Goal: Transaction & Acquisition: Download file/media

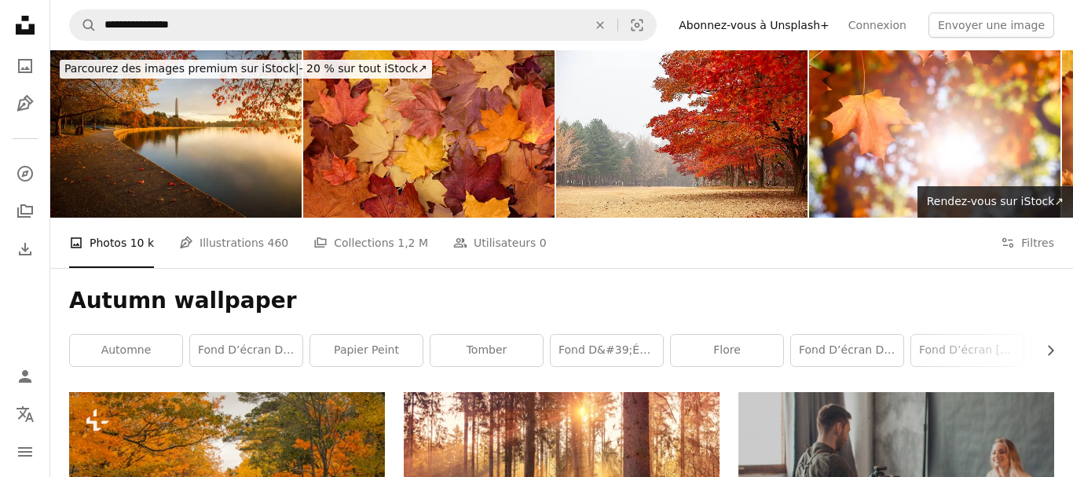
scroll to position [12007, 0]
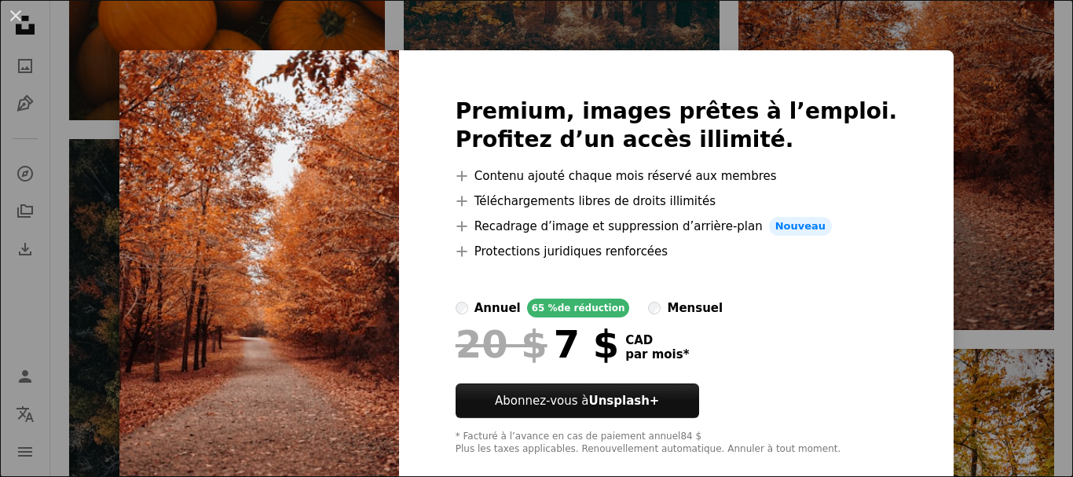
click at [945, 113] on div "An X shape Premium, images prêtes à l’emploi. Profitez d’un accès illimité. A p…" at bounding box center [536, 238] width 1073 height 477
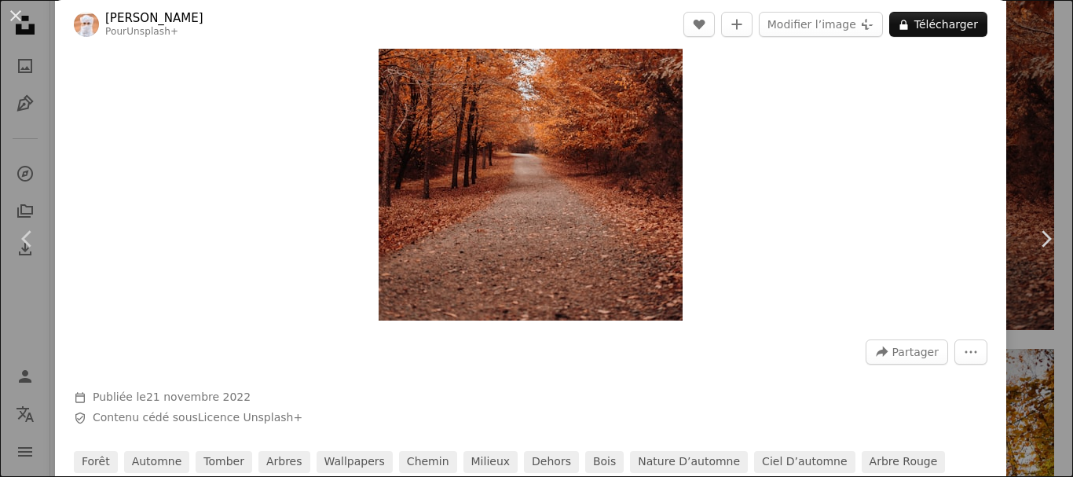
scroll to position [283, 0]
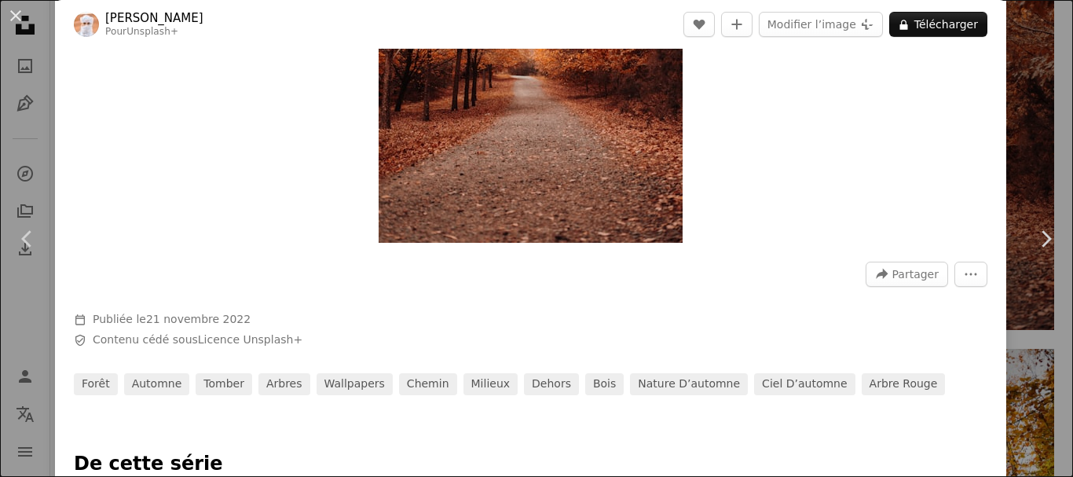
click at [566, 121] on img "Zoom sur cette image" at bounding box center [531, 14] width 304 height 456
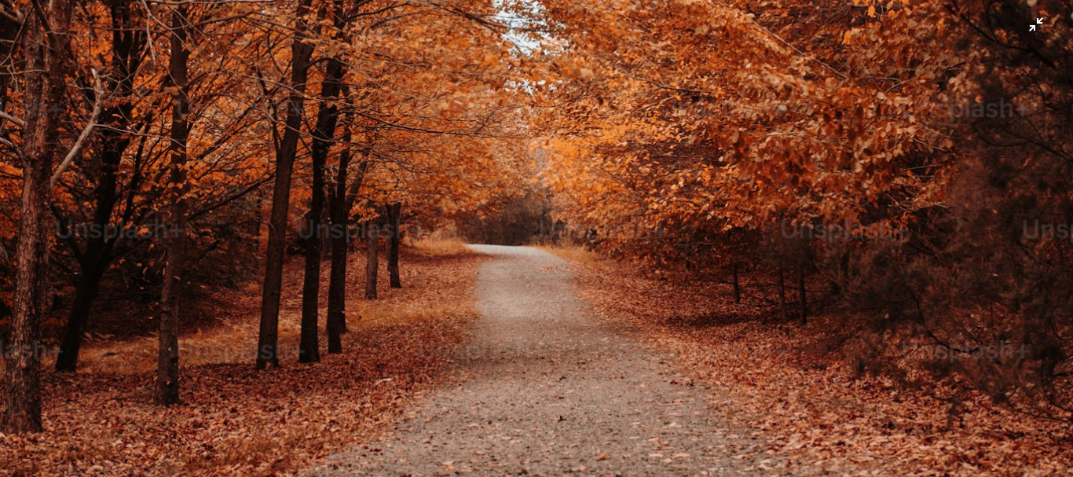
scroll to position [662, 0]
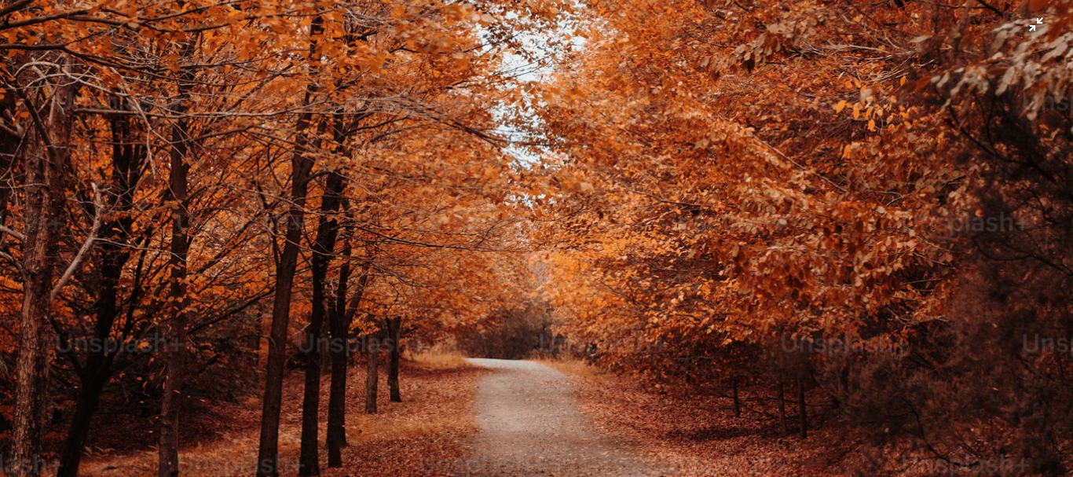
click at [1043, 30] on img "Zoom arrière sur cette image" at bounding box center [536, 143] width 1075 height 1612
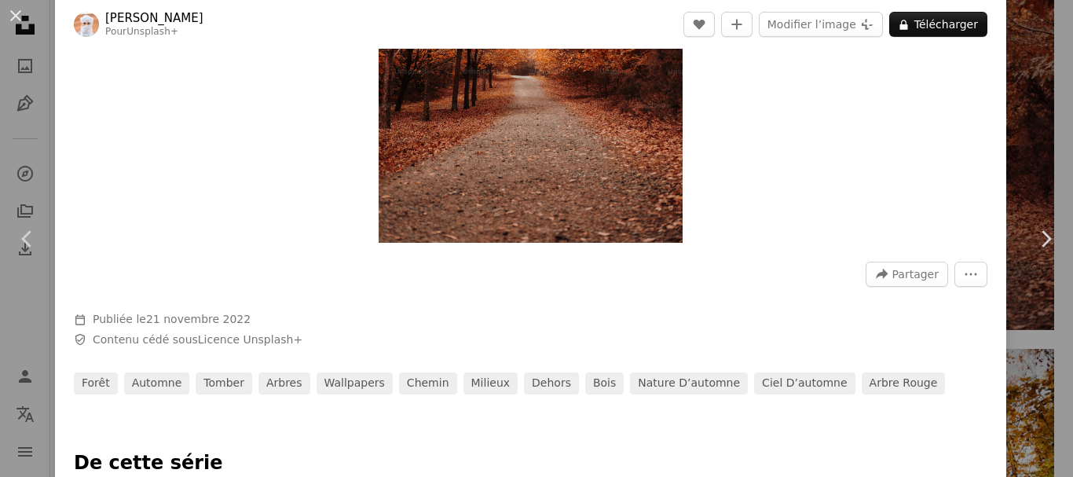
scroll to position [283, 0]
click at [1050, 238] on icon at bounding box center [1047, 238] width 10 height 16
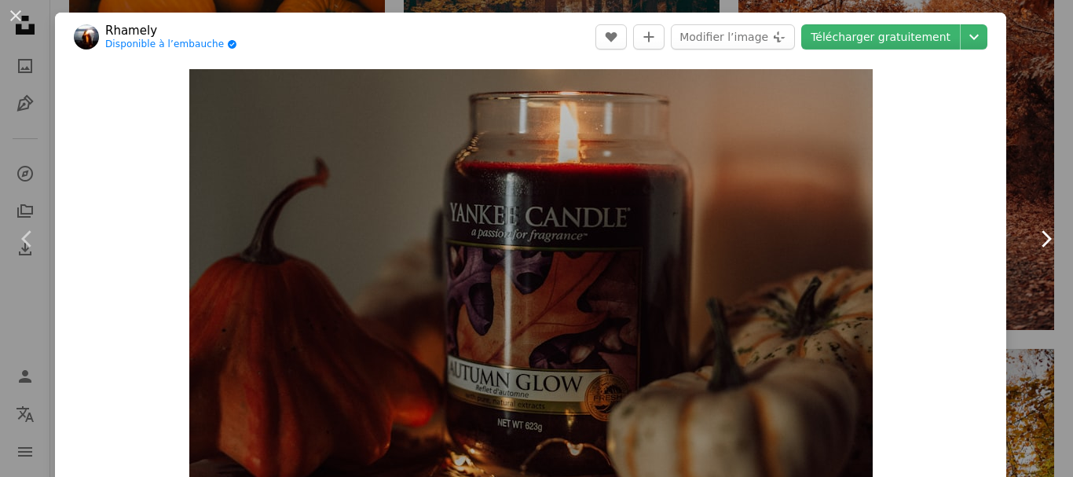
click at [1049, 236] on icon at bounding box center [1047, 238] width 10 height 16
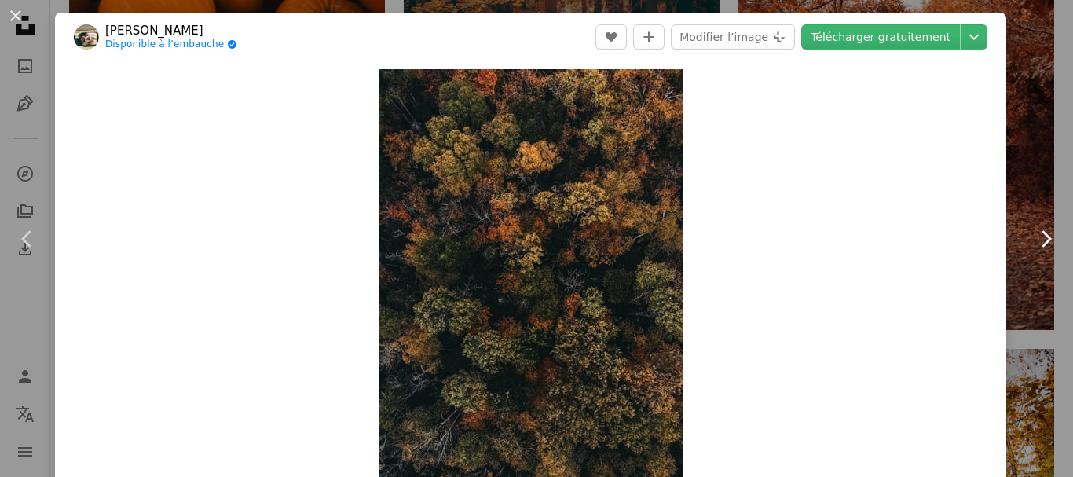
click at [1048, 236] on icon at bounding box center [1047, 238] width 10 height 16
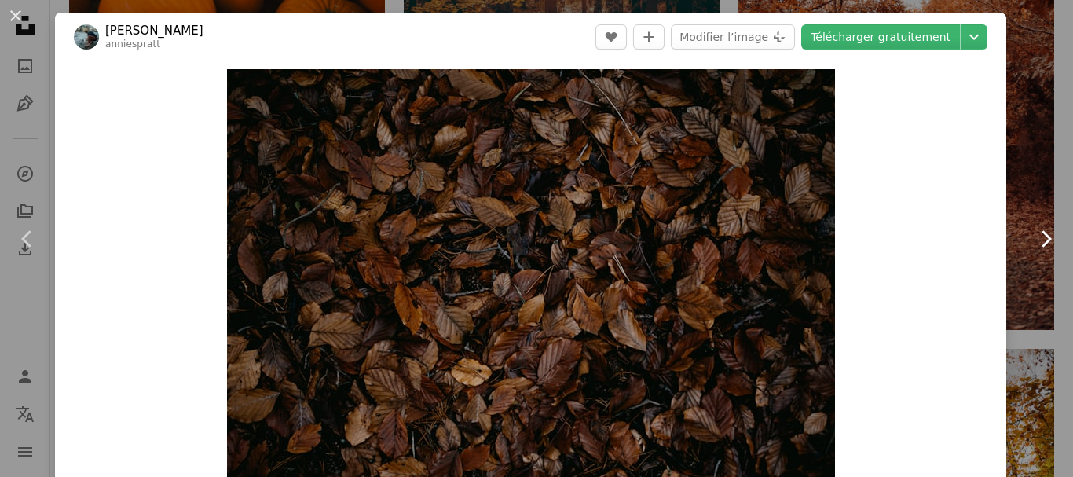
click at [1048, 236] on icon at bounding box center [1047, 238] width 10 height 16
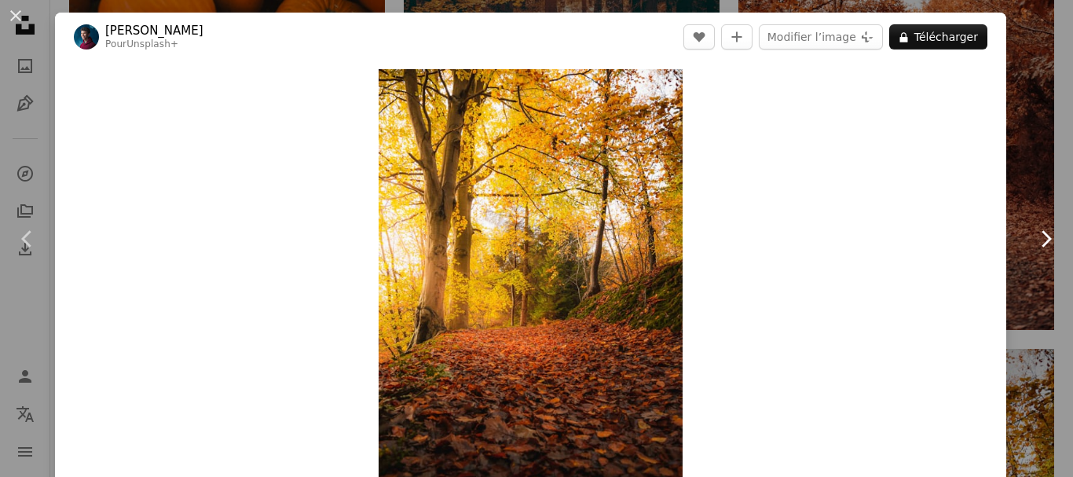
click at [1048, 236] on icon at bounding box center [1047, 238] width 10 height 16
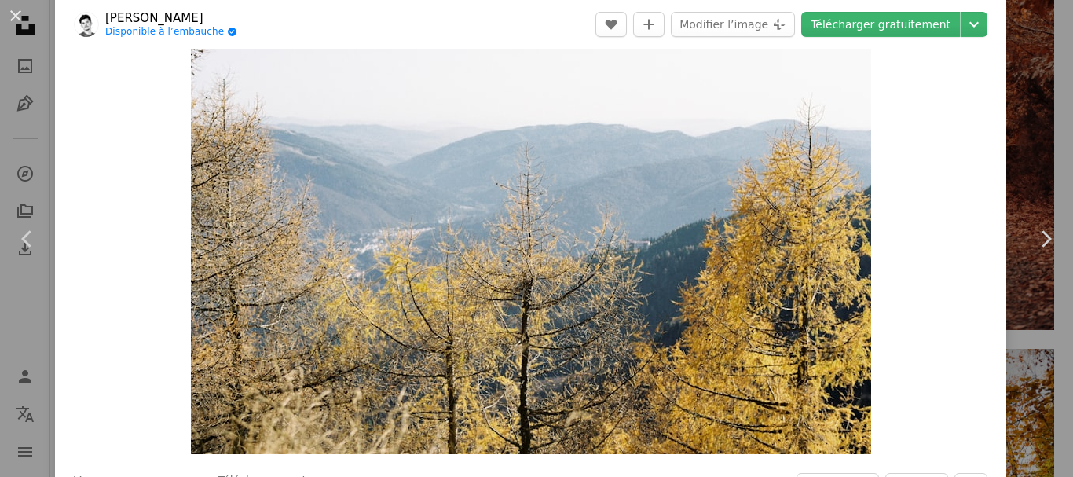
scroll to position [283, 0]
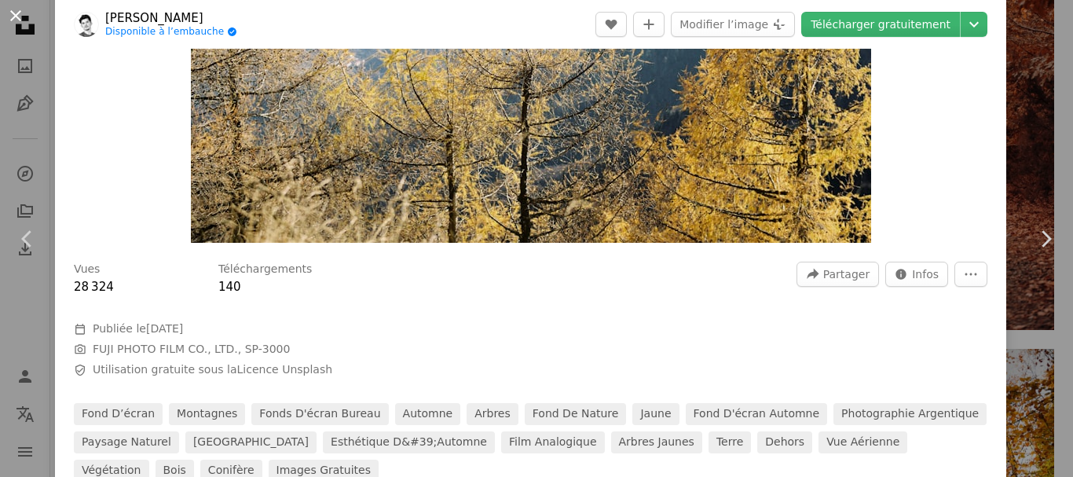
click at [17, 13] on button "An X shape" at bounding box center [15, 15] width 19 height 19
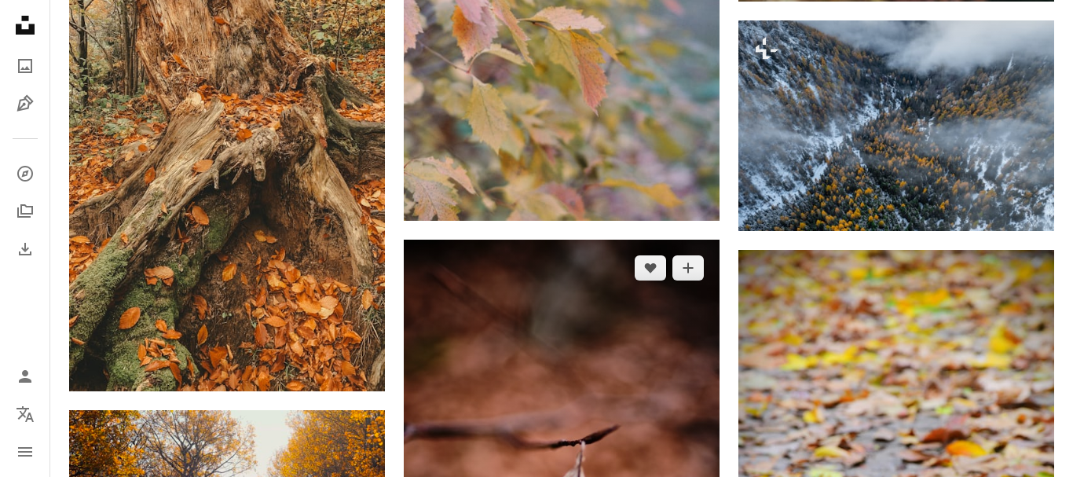
scroll to position [16575, 0]
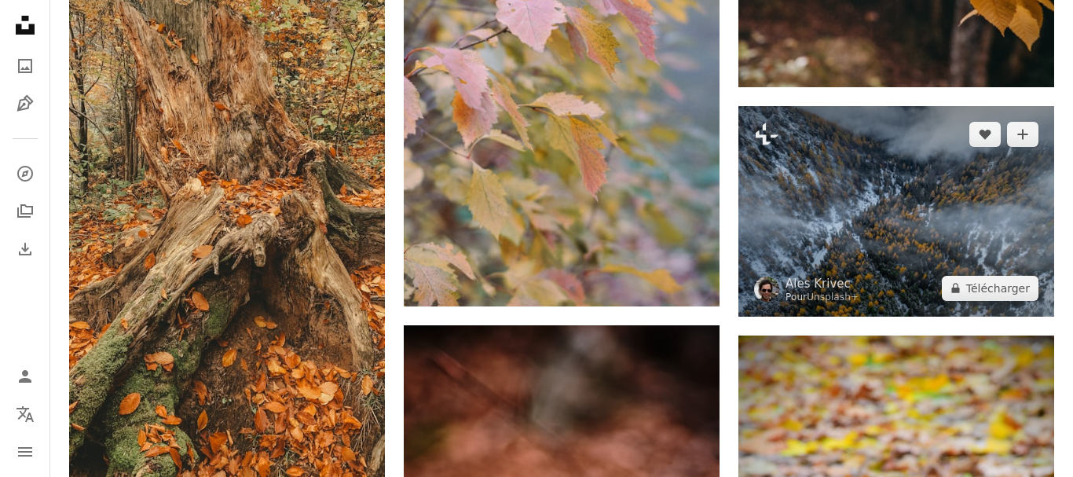
click at [839, 227] on img at bounding box center [897, 211] width 316 height 211
click at [973, 287] on button "A lock Télécharger" at bounding box center [990, 288] width 97 height 25
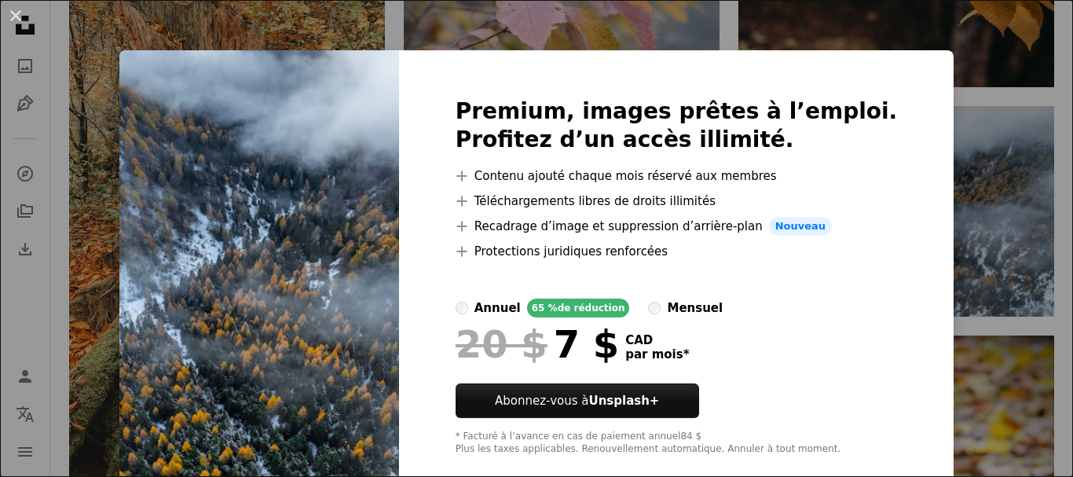
click at [245, 262] on img at bounding box center [259, 276] width 280 height 453
click at [326, 350] on img at bounding box center [259, 276] width 280 height 453
click at [311, 258] on img at bounding box center [259, 276] width 280 height 453
click at [310, 256] on img at bounding box center [259, 276] width 280 height 453
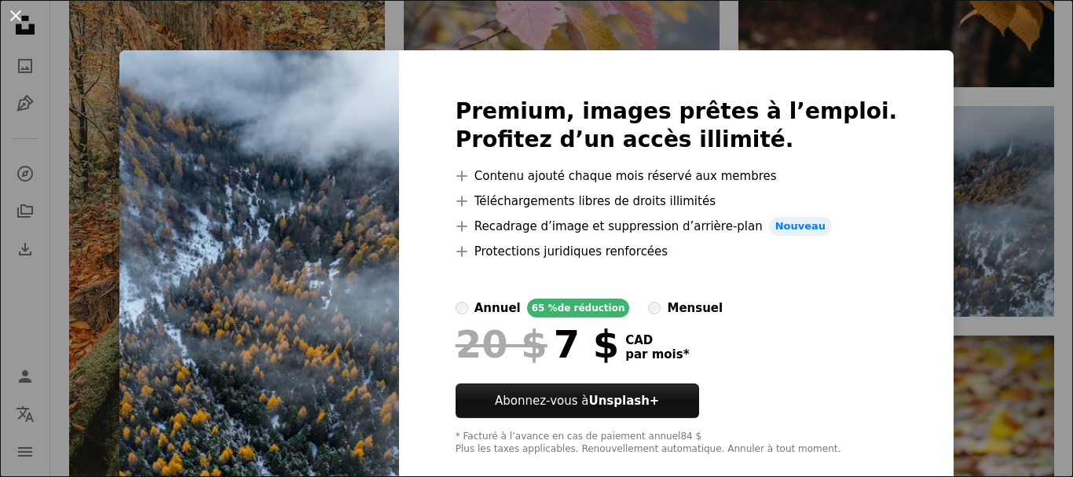
click at [12, 16] on button "An X shape" at bounding box center [15, 15] width 19 height 19
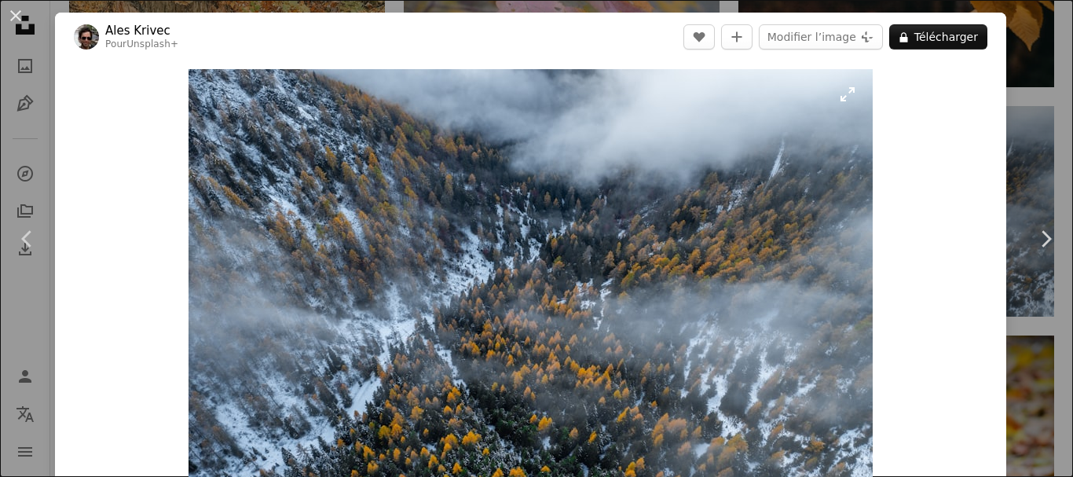
click at [573, 289] on img "Zoom sur cette image" at bounding box center [531, 297] width 684 height 456
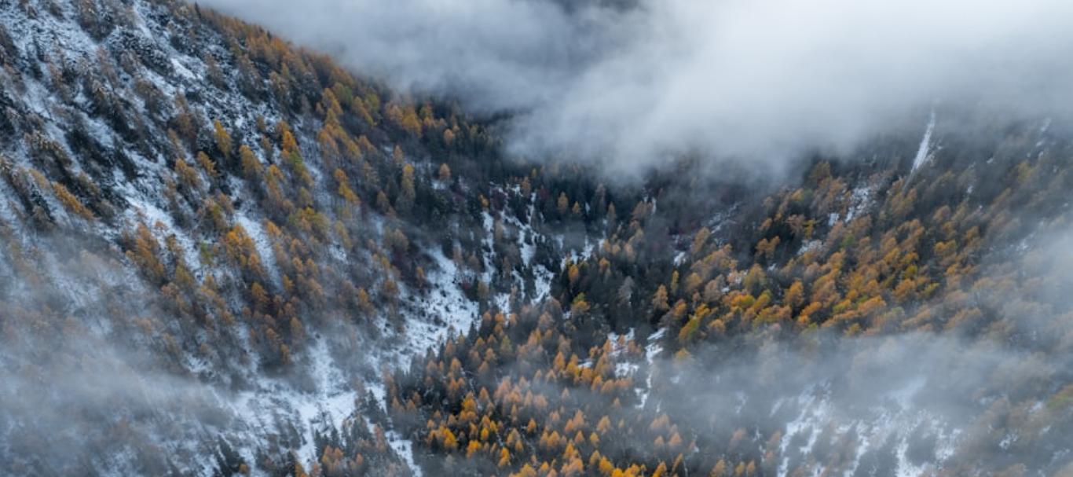
scroll to position [119, 0]
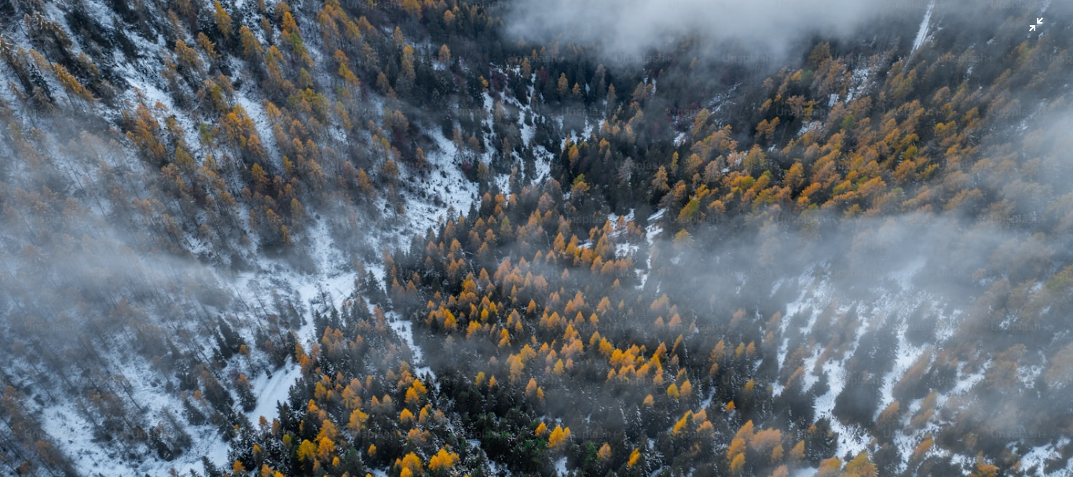
click at [141, 170] on img "Zoom arrière sur cette image" at bounding box center [536, 238] width 1075 height 716
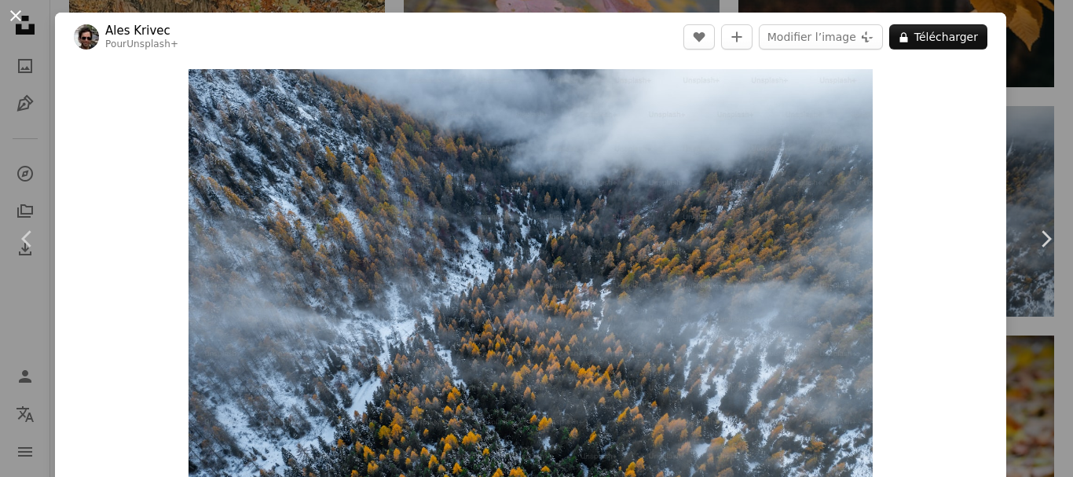
click at [17, 20] on button "An X shape" at bounding box center [15, 15] width 19 height 19
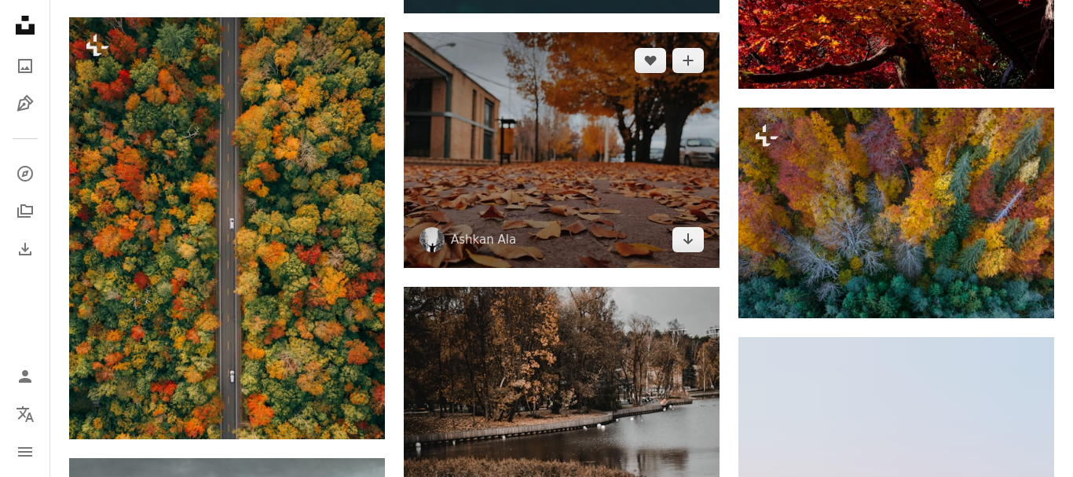
scroll to position [23467, 0]
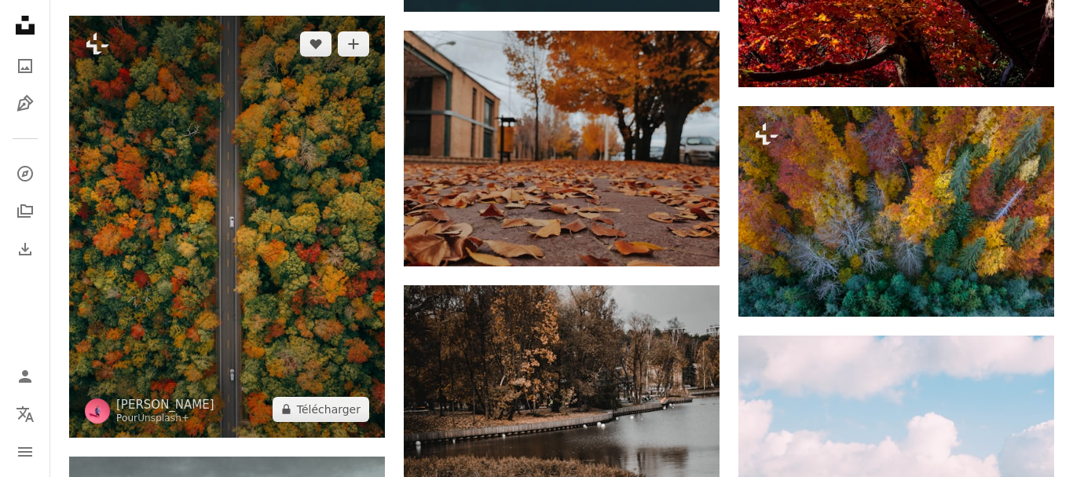
click at [270, 248] on img at bounding box center [227, 226] width 316 height 421
click at [332, 416] on button "A lock Télécharger" at bounding box center [321, 409] width 97 height 25
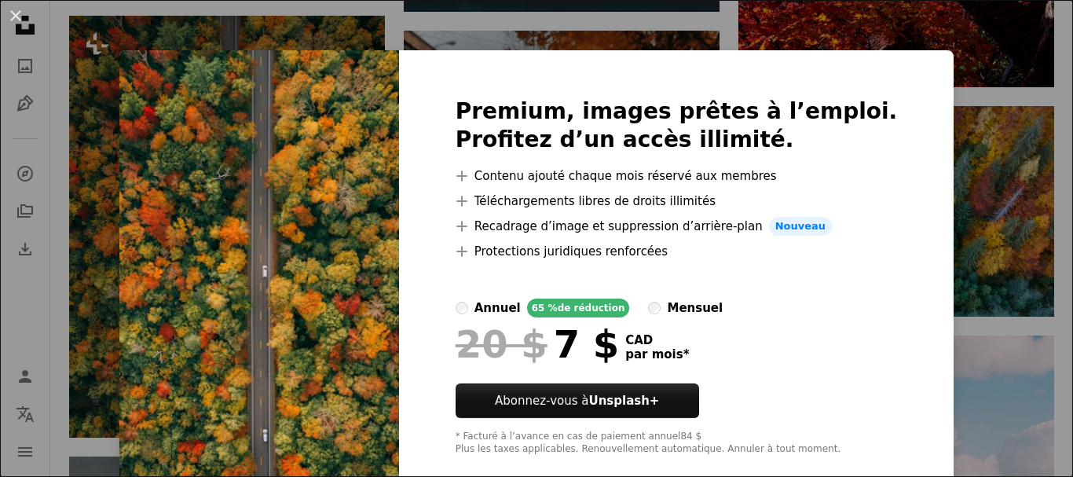
click at [310, 253] on img at bounding box center [259, 276] width 280 height 453
click at [14, 16] on button "An X shape" at bounding box center [15, 15] width 19 height 19
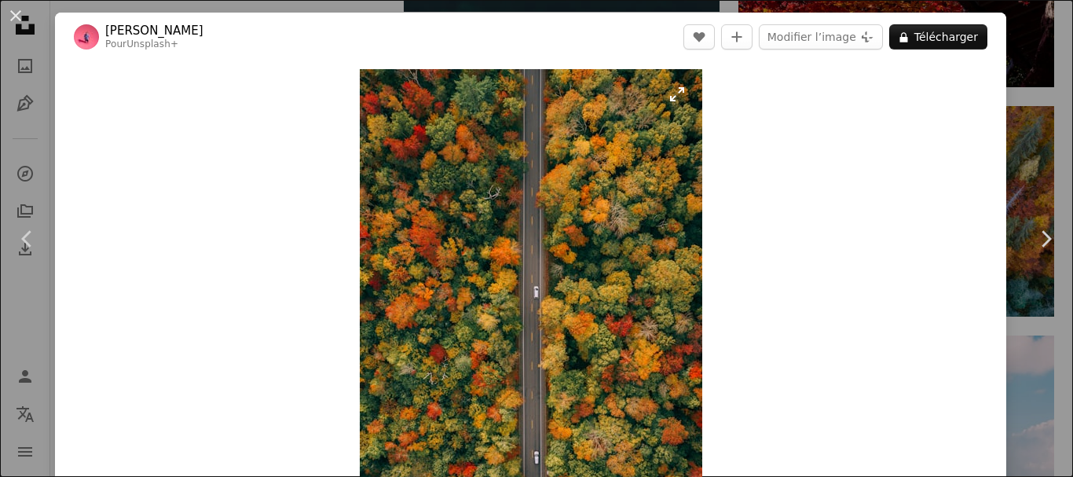
click at [589, 225] on img "Zoom sur cette image" at bounding box center [531, 297] width 343 height 456
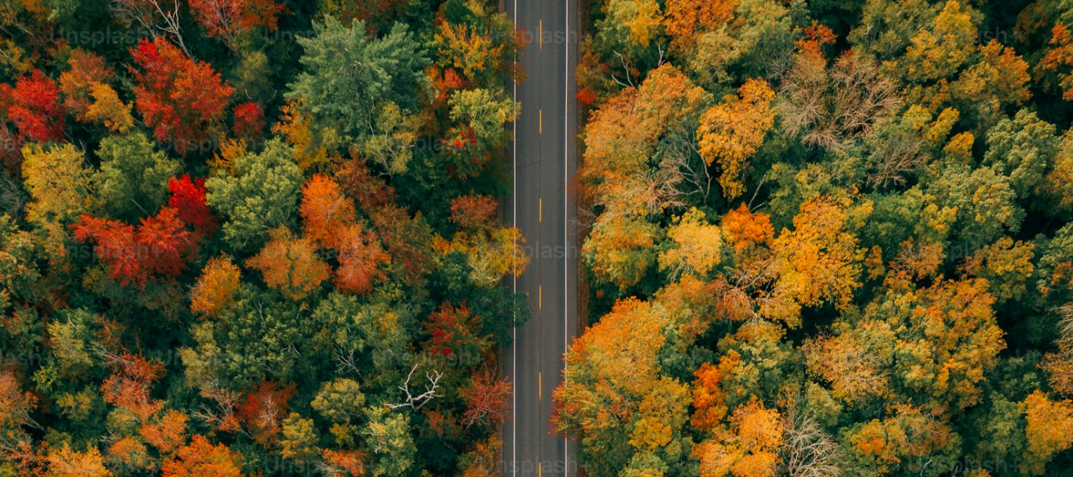
scroll to position [478, 0]
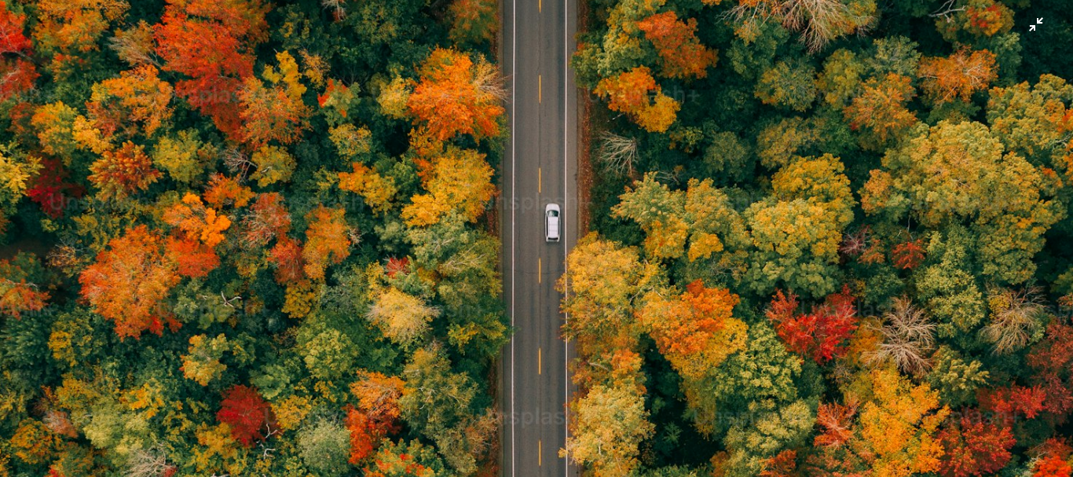
click at [354, 191] on img "Zoom arrière sur cette image" at bounding box center [536, 238] width 1075 height 1433
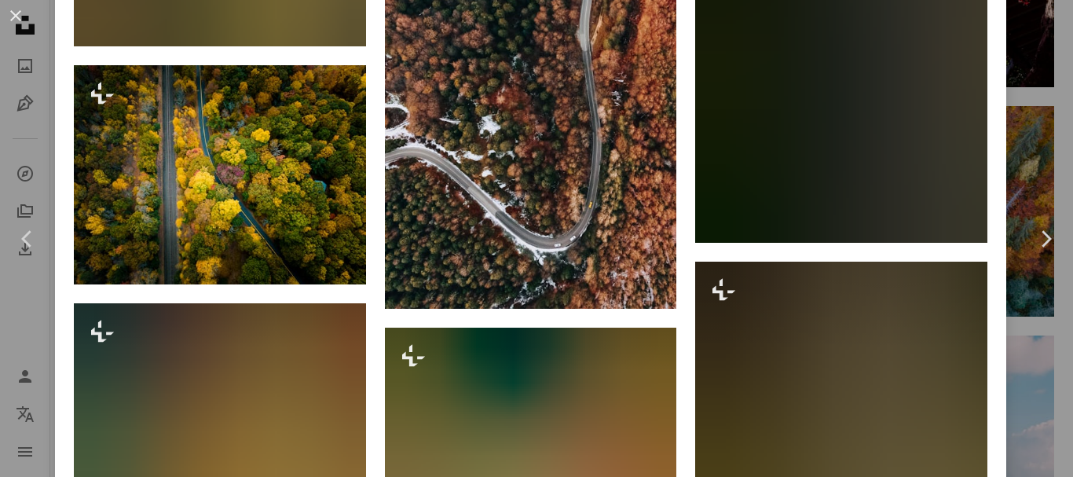
scroll to position [1791, 0]
